Goal: Information Seeking & Learning: Learn about a topic

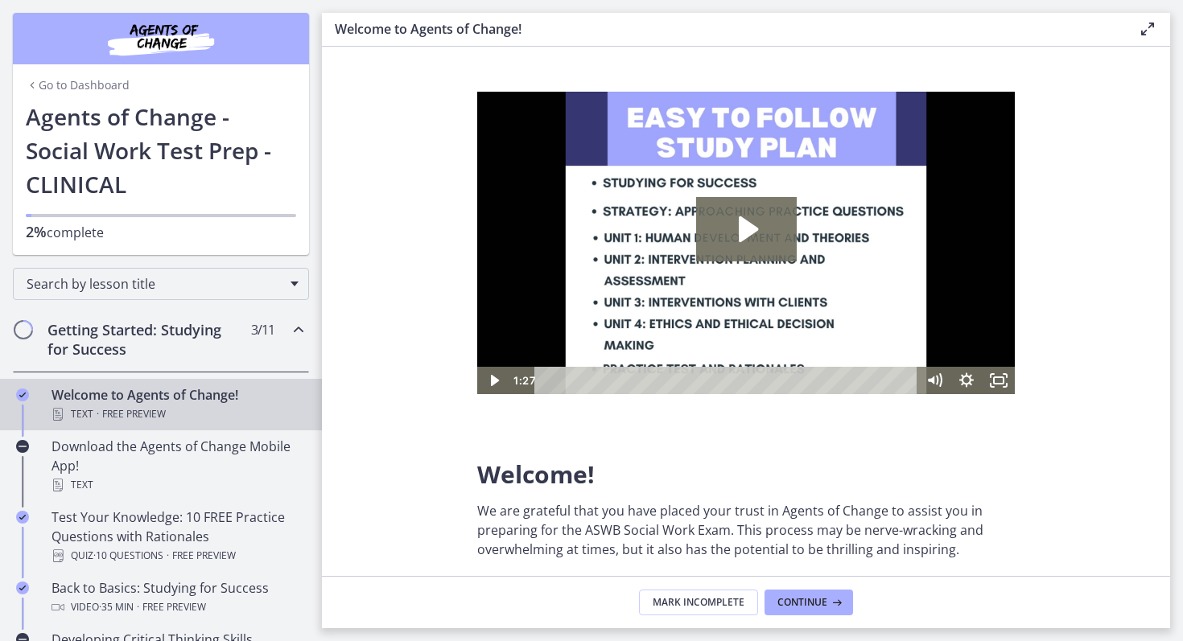
click at [43, 88] on link "Go to Dashboard" at bounding box center [78, 85] width 104 height 16
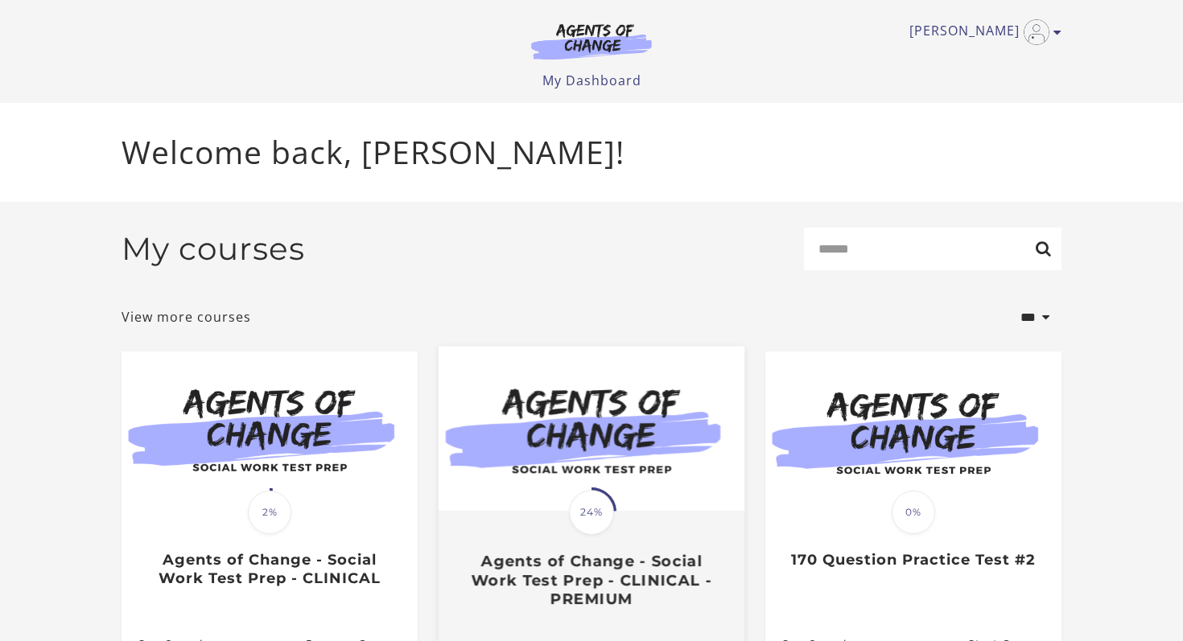
click at [614, 468] on img at bounding box center [592, 429] width 306 height 165
